Goal: Information Seeking & Learning: Check status

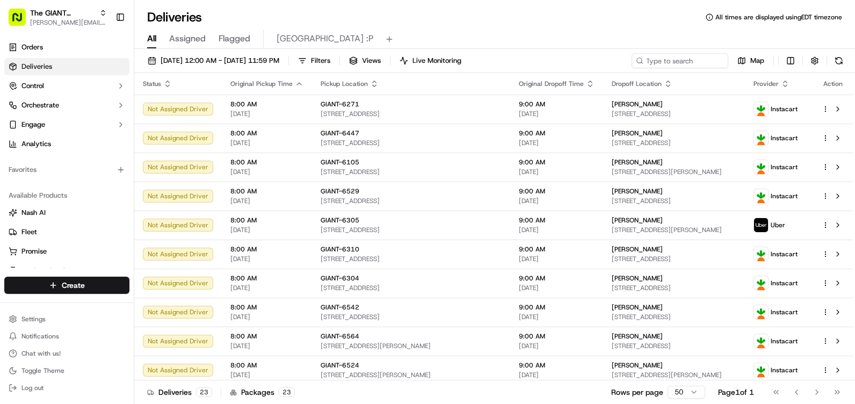
click at [277, 43] on span "[GEOGRAPHIC_DATA] :P" at bounding box center [325, 38] width 97 height 13
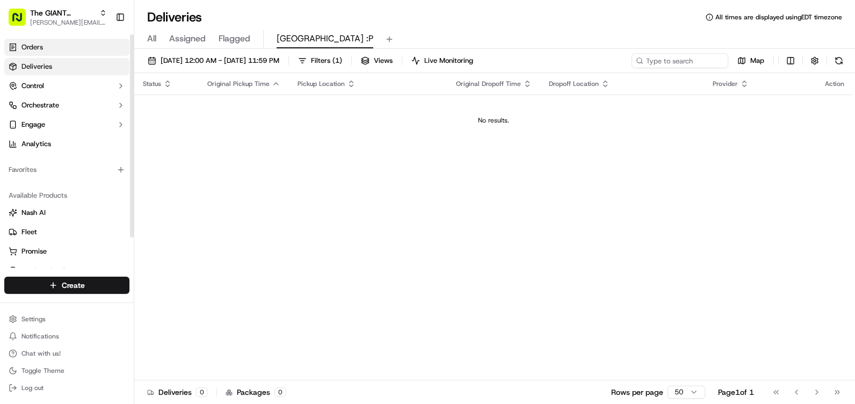
click at [67, 46] on link "Orders" at bounding box center [66, 47] width 125 height 17
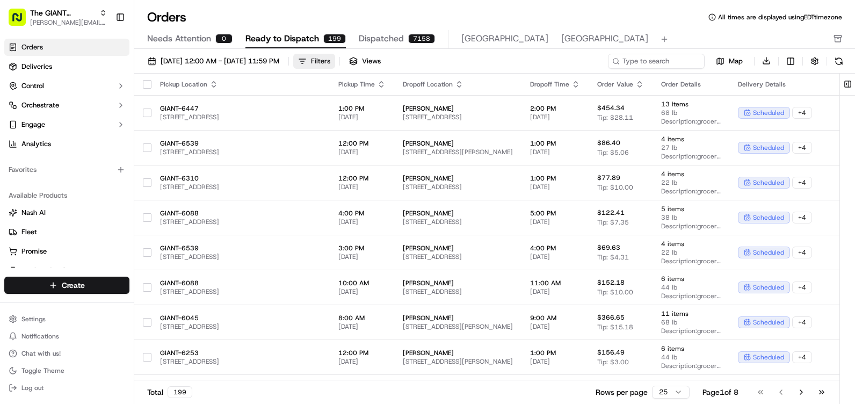
click at [335, 65] on button "Filters" at bounding box center [314, 61] width 42 height 15
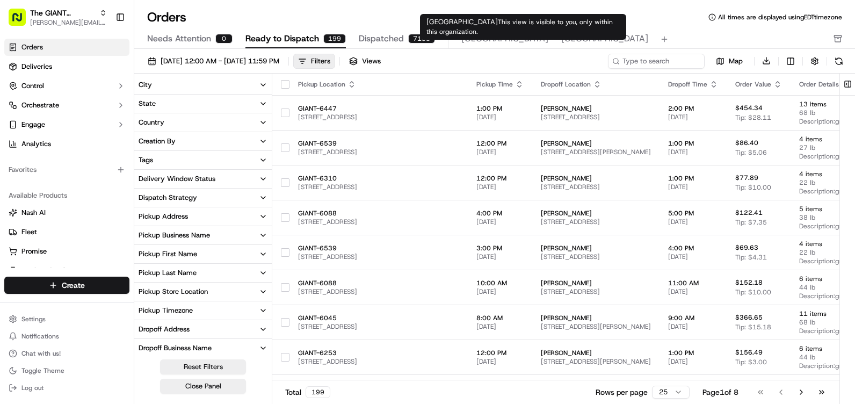
click at [484, 38] on span "[GEOGRAPHIC_DATA]" at bounding box center [504, 38] width 87 height 13
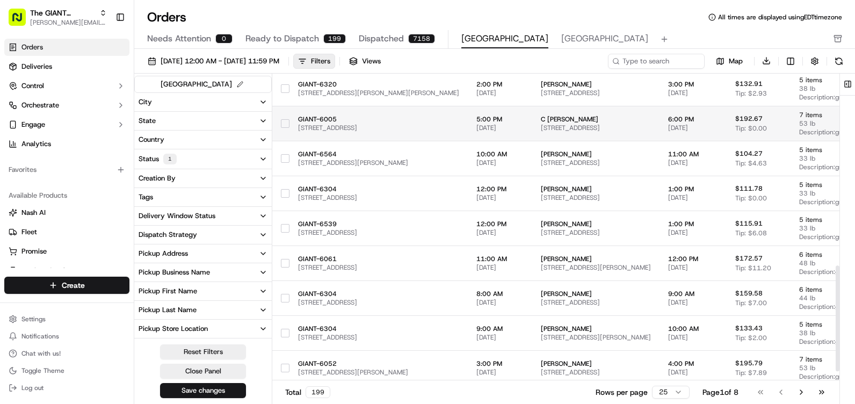
scroll to position [587, 0]
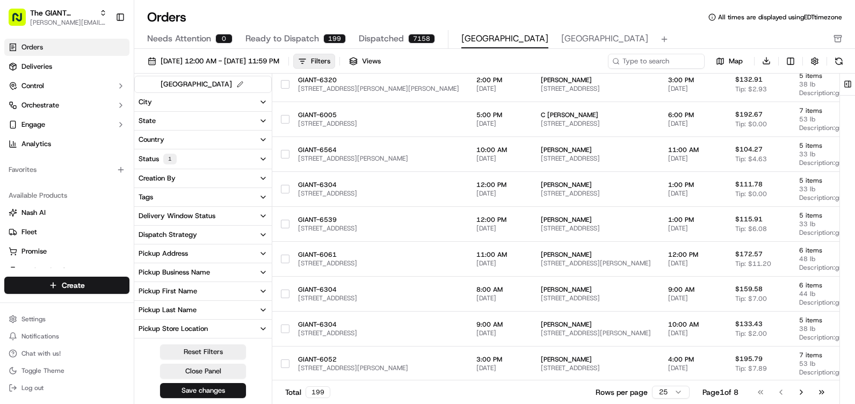
click at [561, 39] on span "[GEOGRAPHIC_DATA]" at bounding box center [604, 38] width 87 height 13
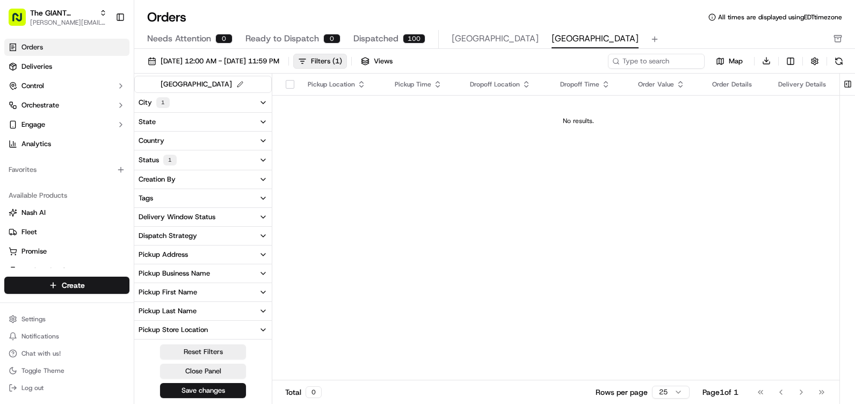
click at [479, 32] on button "[GEOGRAPHIC_DATA]" at bounding box center [495, 39] width 87 height 18
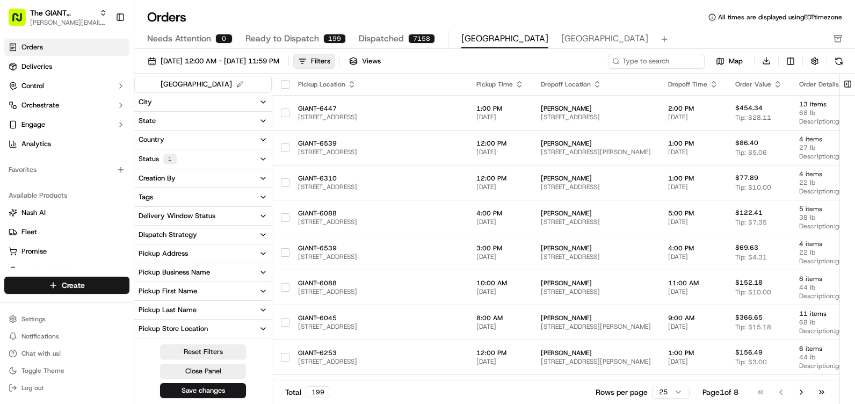
click at [309, 37] on span "Ready to Dispatch" at bounding box center [283, 38] width 74 height 13
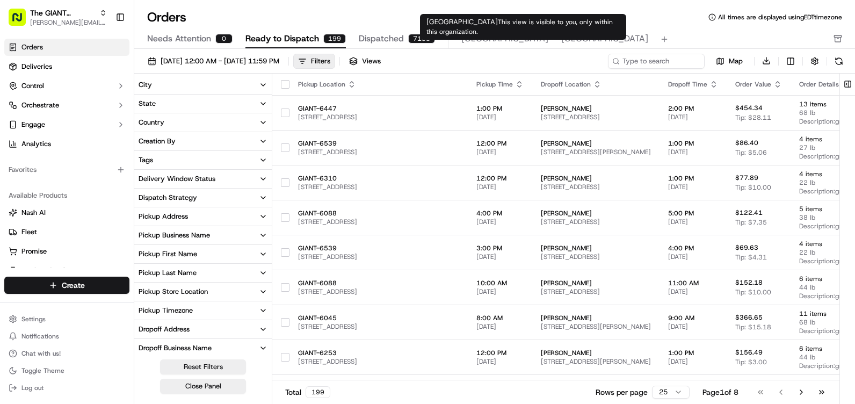
click at [561, 38] on span "[GEOGRAPHIC_DATA]" at bounding box center [604, 38] width 87 height 13
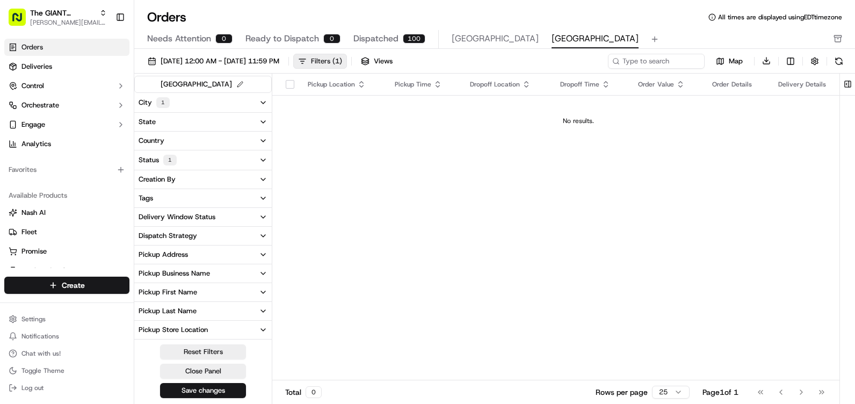
click at [347, 66] on button "Filters ( 1 )" at bounding box center [320, 61] width 54 height 15
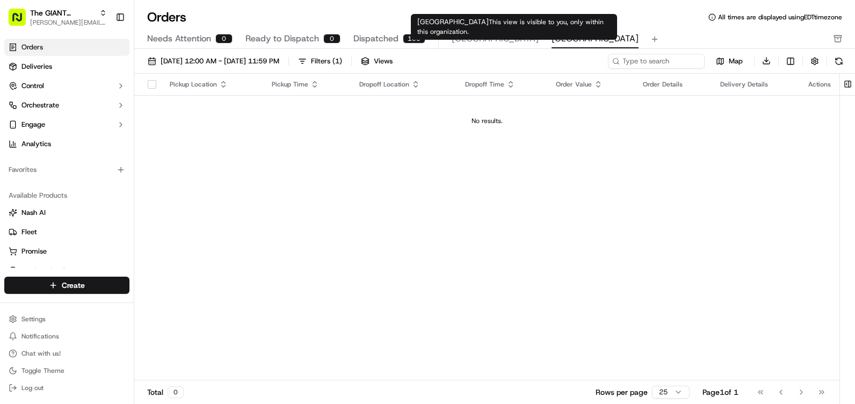
click at [480, 41] on span "[GEOGRAPHIC_DATA]" at bounding box center [495, 38] width 87 height 13
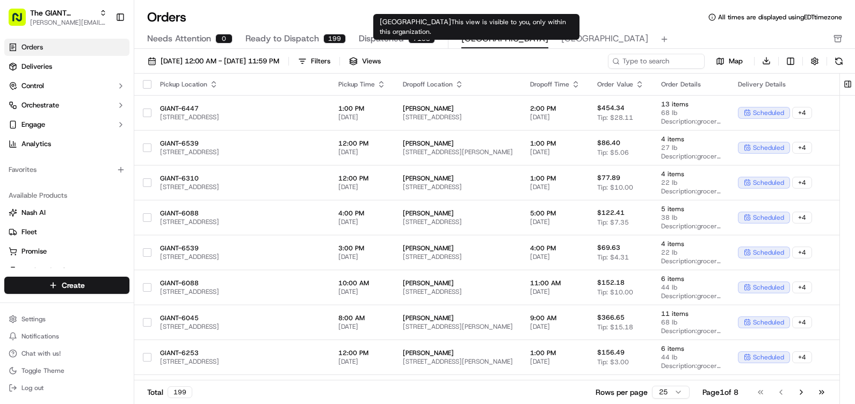
click at [503, 38] on div "Newport [GEOGRAPHIC_DATA]" at bounding box center [554, 39] width 187 height 18
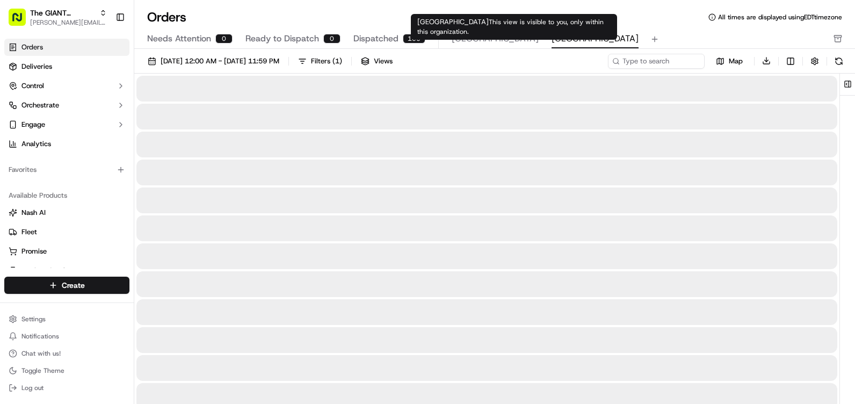
click at [552, 44] on span "[GEOGRAPHIC_DATA]" at bounding box center [595, 38] width 87 height 13
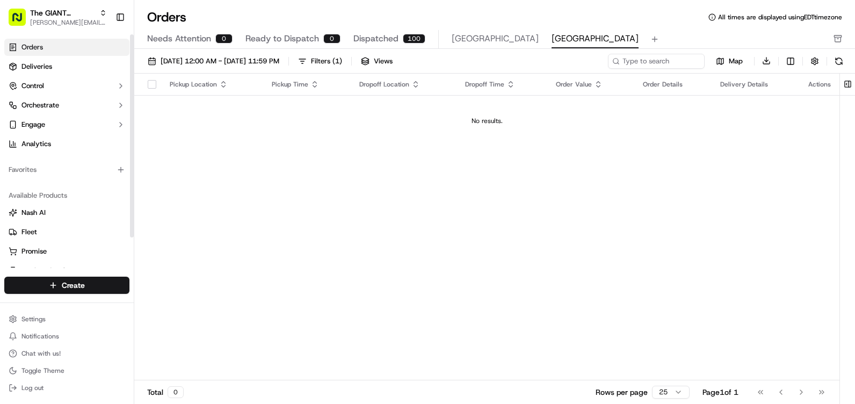
click at [54, 51] on link "Orders" at bounding box center [66, 47] width 125 height 17
click at [47, 64] on span "Deliveries" at bounding box center [36, 67] width 31 height 10
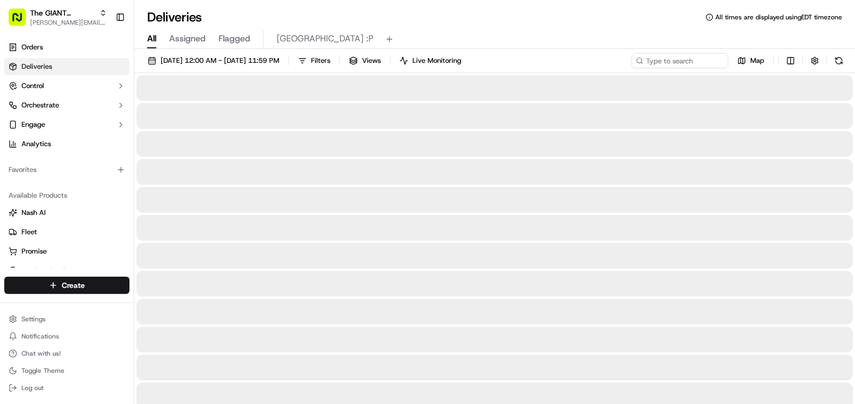
click at [149, 38] on span "All" at bounding box center [151, 38] width 9 height 13
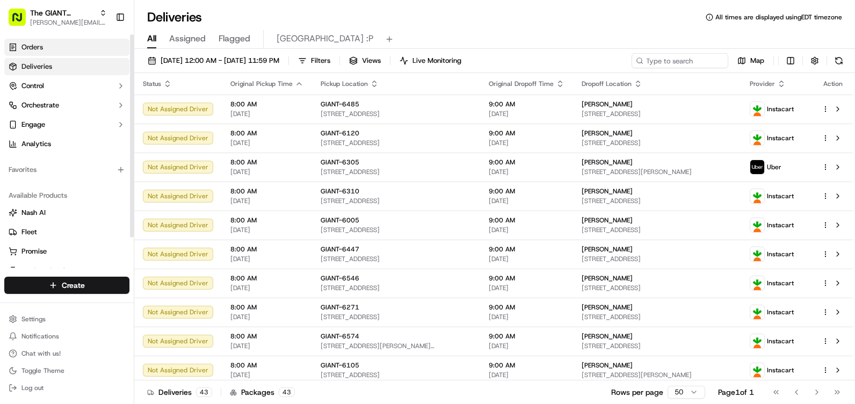
click at [22, 52] on span "Orders" at bounding box center [31, 47] width 21 height 10
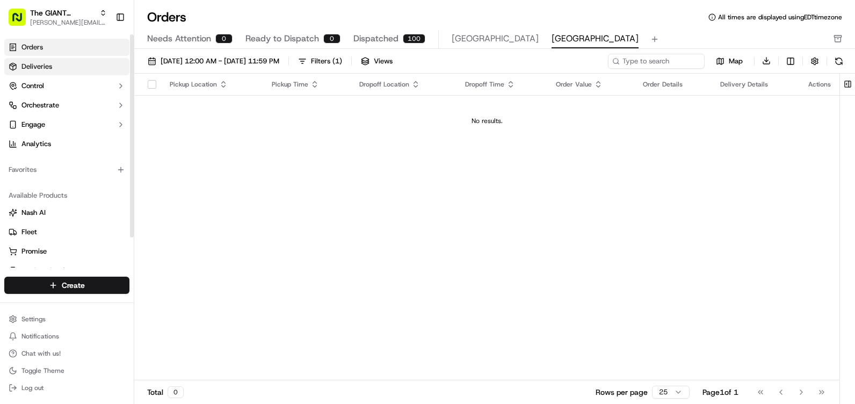
click at [34, 73] on link "Deliveries" at bounding box center [66, 66] width 125 height 17
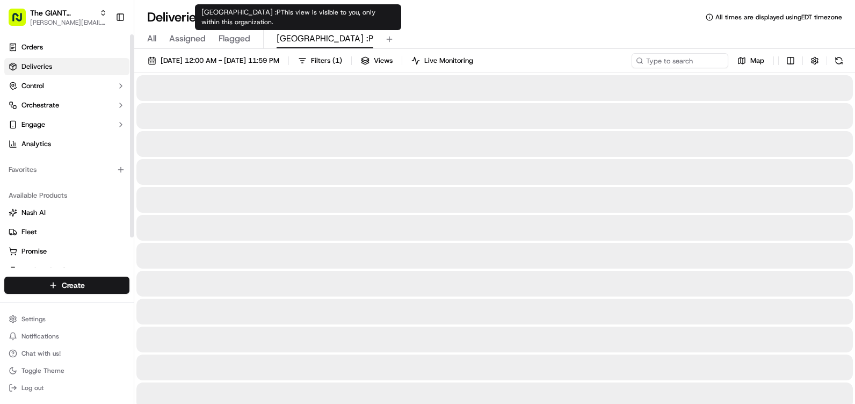
click at [307, 34] on span "[GEOGRAPHIC_DATA] :P" at bounding box center [325, 38] width 97 height 13
